Goal: Task Accomplishment & Management: Use online tool/utility

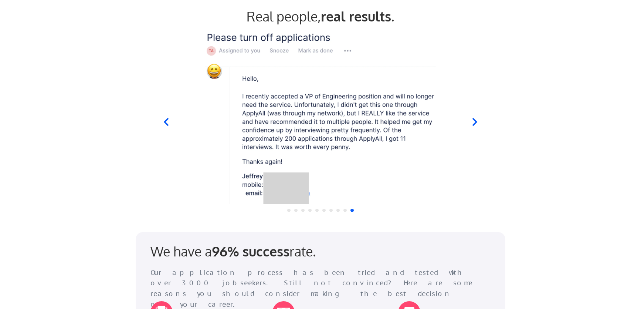
scroll to position [713, 0]
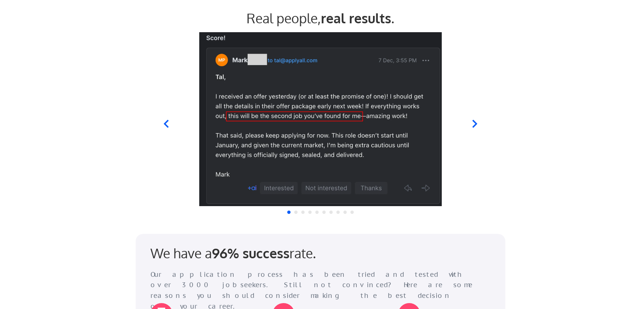
click at [166, 123] on icon at bounding box center [166, 124] width 5 height 8
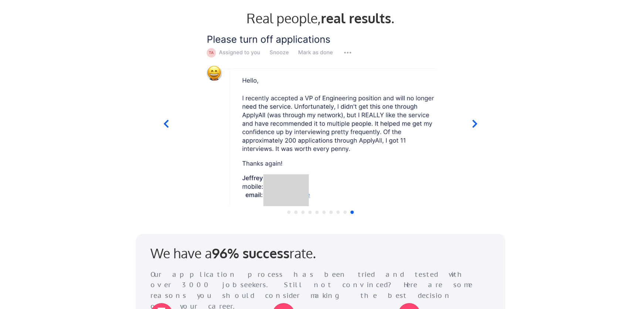
click at [474, 120] on icon at bounding box center [474, 124] width 5 height 8
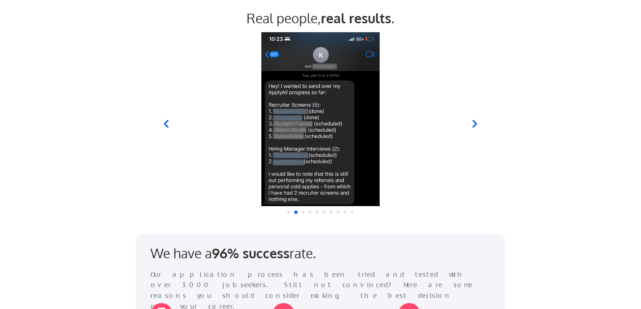
click at [167, 121] on icon at bounding box center [166, 124] width 5 height 8
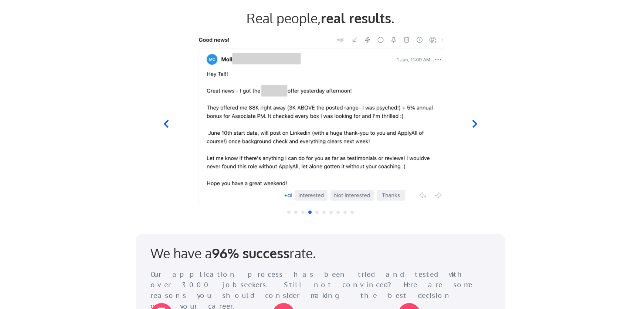
click at [169, 124] on icon at bounding box center [165, 123] width 9 height 9
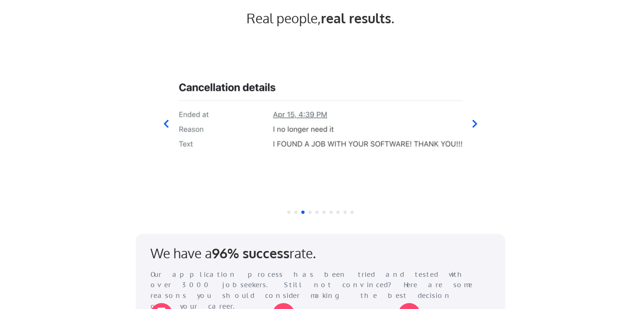
click at [169, 124] on icon at bounding box center [165, 123] width 9 height 9
click at [168, 124] on icon at bounding box center [165, 123] width 9 height 9
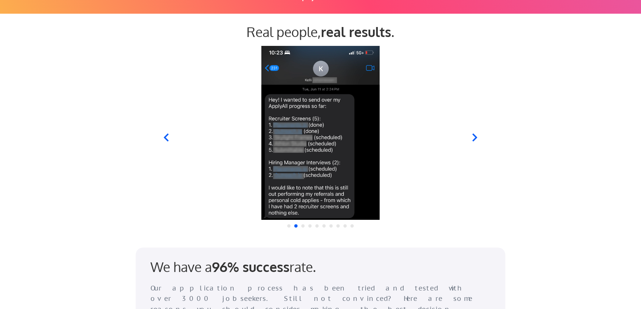
scroll to position [699, 0]
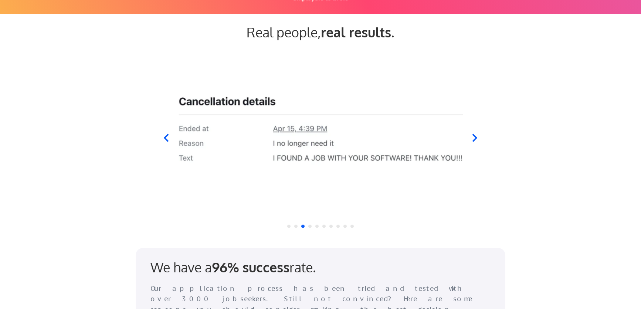
click at [168, 134] on icon at bounding box center [166, 138] width 5 height 8
click at [167, 135] on icon at bounding box center [166, 138] width 5 height 8
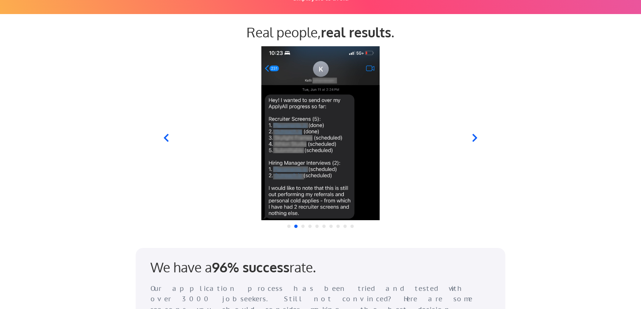
click at [167, 135] on icon at bounding box center [166, 138] width 5 height 8
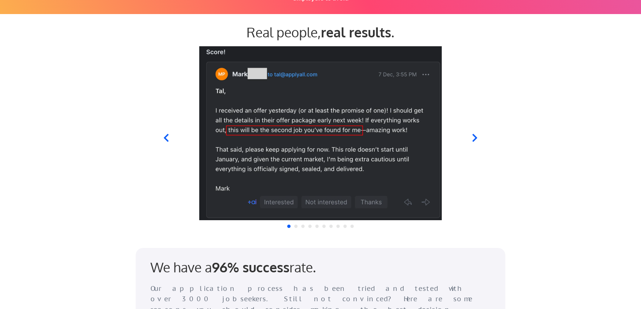
click at [495, 139] on div at bounding box center [321, 133] width 364 height 174
click at [484, 137] on div at bounding box center [321, 133] width 364 height 174
click at [473, 139] on icon at bounding box center [474, 137] width 9 height 9
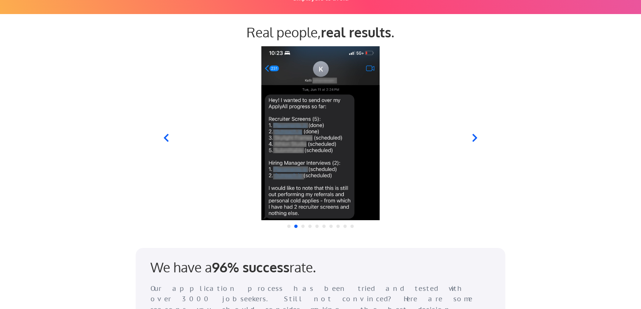
click at [473, 139] on icon at bounding box center [474, 137] width 9 height 9
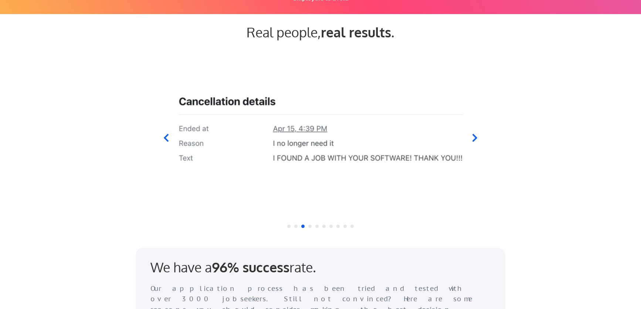
click at [474, 135] on icon at bounding box center [474, 137] width 9 height 9
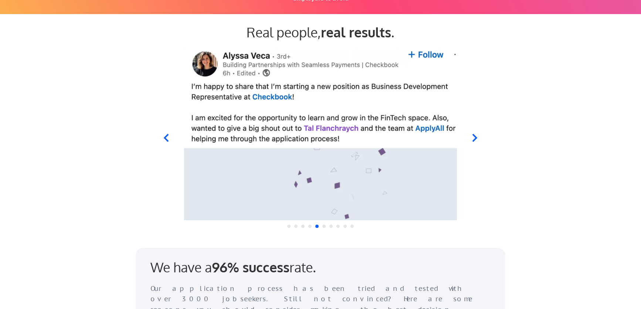
click at [167, 136] on icon at bounding box center [165, 137] width 9 height 9
click at [473, 131] on div at bounding box center [321, 133] width 364 height 174
click at [477, 140] on icon at bounding box center [474, 137] width 9 height 9
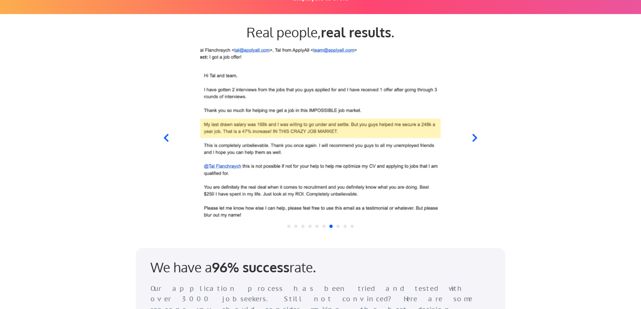
click at [167, 135] on icon at bounding box center [166, 138] width 5 height 8
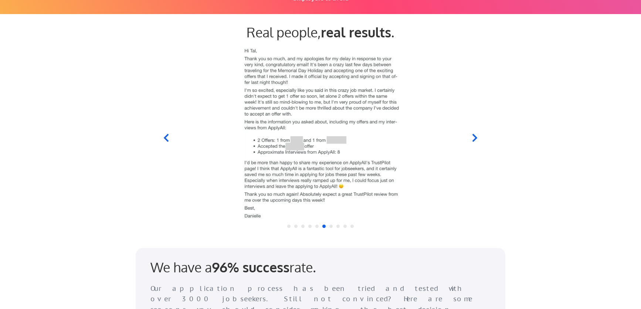
click at [474, 137] on icon at bounding box center [474, 138] width 5 height 8
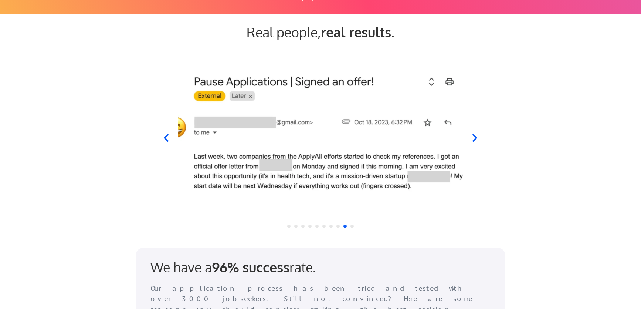
click at [165, 139] on icon at bounding box center [166, 138] width 5 height 8
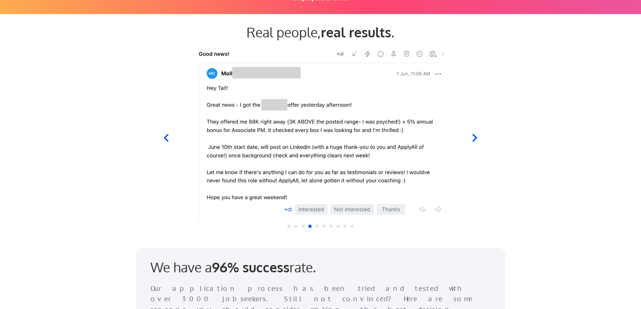
select select ""engineering""
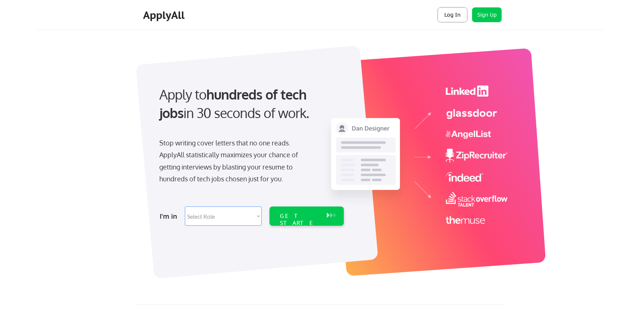
click at [454, 16] on button "Log In" at bounding box center [453, 14] width 30 height 15
